Goal: Complete application form

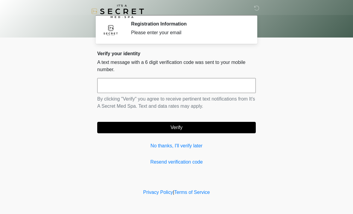
click at [111, 85] on input "text" at bounding box center [176, 85] width 159 height 15
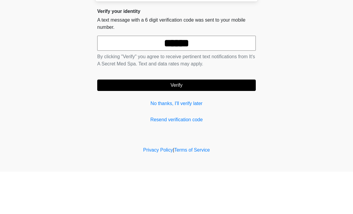
type input "******"
click at [313, 46] on body "‎ ‎ Registration Information Please enter your email Please connect to Wi-Fi no…" at bounding box center [176, 107] width 353 height 214
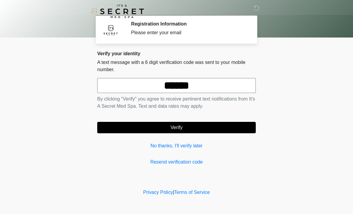
click at [177, 129] on button "Verify" at bounding box center [176, 127] width 159 height 11
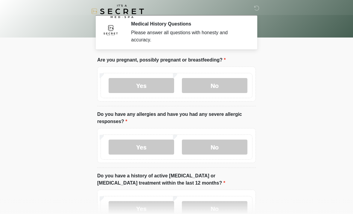
click at [213, 84] on label "No" at bounding box center [215, 85] width 66 height 15
click at [214, 145] on label "No" at bounding box center [215, 146] width 66 height 15
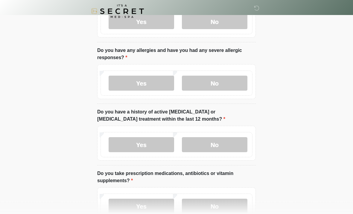
scroll to position [64, 0]
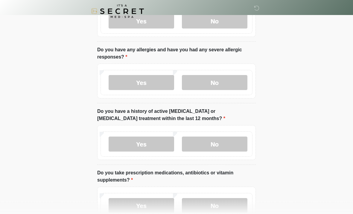
click at [214, 144] on label "No" at bounding box center [215, 144] width 66 height 15
click at [217, 206] on label "No" at bounding box center [215, 205] width 66 height 15
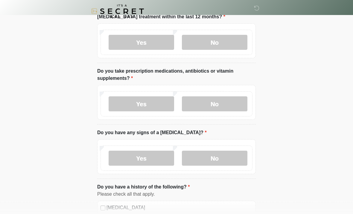
scroll to position [165, 0]
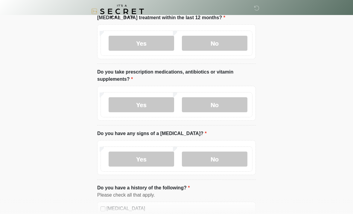
click at [212, 155] on label "No" at bounding box center [215, 158] width 66 height 15
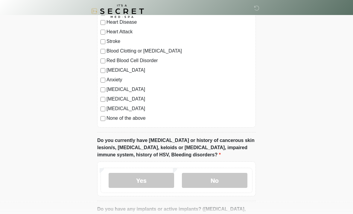
scroll to position [361, 0]
click at [214, 175] on label "No" at bounding box center [215, 179] width 66 height 15
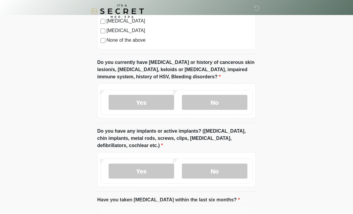
scroll to position [439, 0]
click at [214, 170] on label "No" at bounding box center [215, 170] width 66 height 15
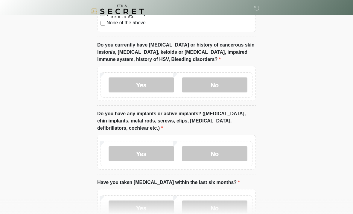
scroll to position [499, 0]
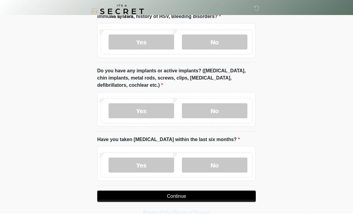
click at [214, 164] on label "No" at bounding box center [215, 164] width 66 height 15
click at [181, 196] on button "Continue" at bounding box center [176, 195] width 159 height 11
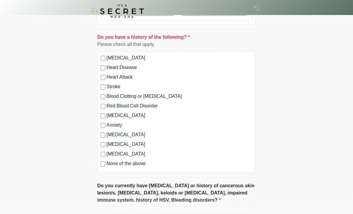
scroll to position [315, 0]
click at [162, 163] on label "None of the above" at bounding box center [180, 163] width 146 height 7
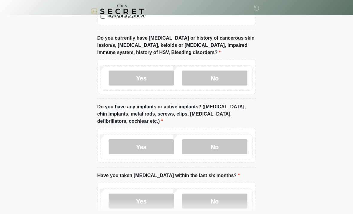
scroll to position [499, 0]
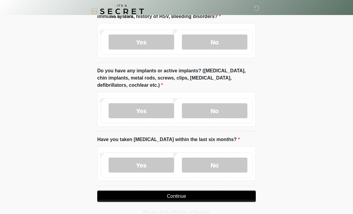
click at [175, 195] on button "Continue" at bounding box center [176, 195] width 159 height 11
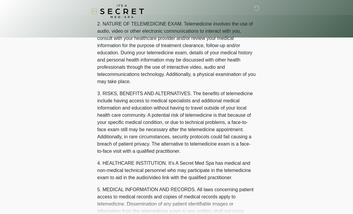
scroll to position [0, 0]
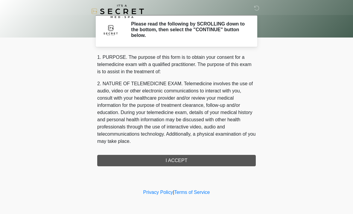
click at [175, 160] on div "1. PURPOSE. The purpose of this form is to obtain your consent for a telemedici…" at bounding box center [176, 110] width 159 height 112
click at [180, 160] on div "1. PURPOSE. The purpose of this form is to obtain your consent for a telemedici…" at bounding box center [176, 110] width 159 height 112
click at [174, 162] on div "1. PURPOSE. The purpose of this form is to obtain your consent for a telemedici…" at bounding box center [176, 110] width 159 height 112
click at [181, 158] on div "1. PURPOSE. The purpose of this form is to obtain your consent for a telemedici…" at bounding box center [176, 110] width 159 height 112
click at [172, 155] on div "1. PURPOSE. The purpose of this form is to obtain your consent for a telemedici…" at bounding box center [176, 110] width 159 height 112
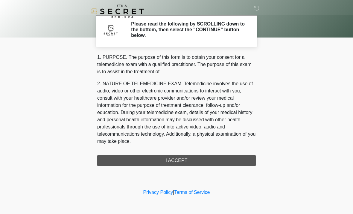
click at [178, 164] on div "1. PURPOSE. The purpose of this form is to obtain your consent for a telemedici…" at bounding box center [176, 110] width 159 height 112
click at [172, 165] on div "1. PURPOSE. The purpose of this form is to obtain your consent for a telemedici…" at bounding box center [176, 110] width 159 height 112
click at [172, 161] on div "1. PURPOSE. The purpose of this form is to obtain your consent for a telemedici…" at bounding box center [176, 110] width 159 height 112
click at [202, 192] on link "Terms of Service" at bounding box center [192, 191] width 36 height 5
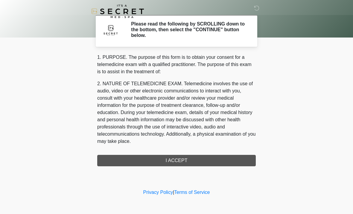
click at [177, 158] on div "1. PURPOSE. The purpose of this form is to obtain your consent for a telemedici…" at bounding box center [176, 110] width 159 height 112
